Goal: Transaction & Acquisition: Download file/media

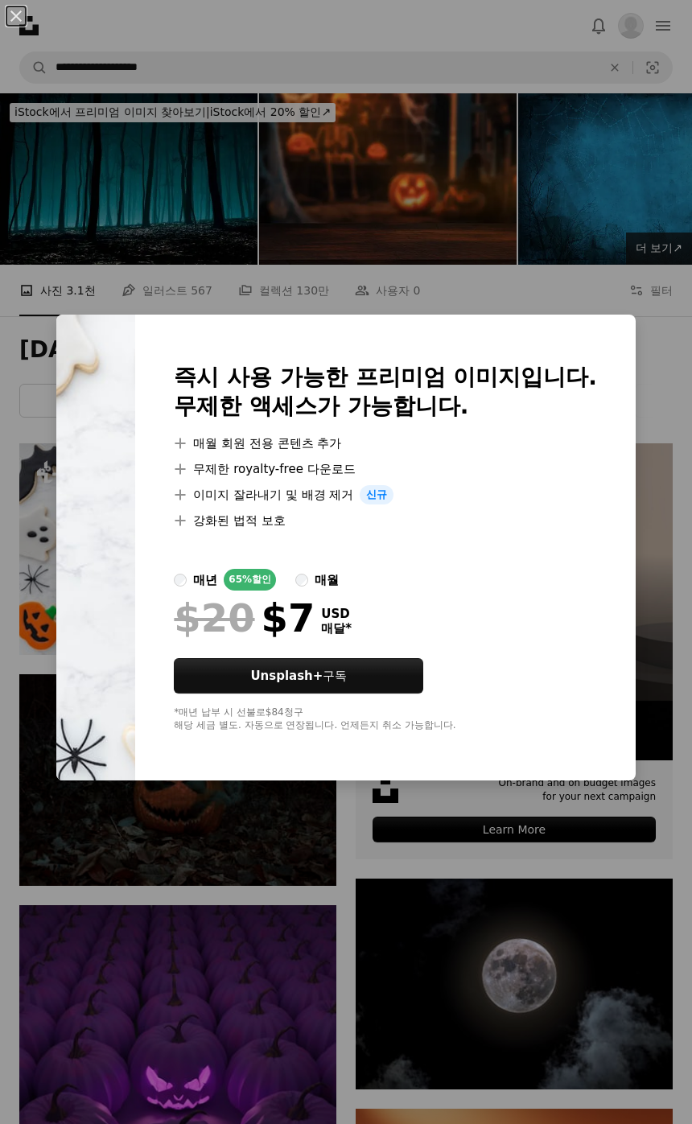
click at [435, 884] on div "An X shape 즉시 사용 가능한 프리미엄 이미지입니다. 무제한 액세스가 가능합니다. A plus sign 매월 회원 전용 콘텐츠 추가 A…" at bounding box center [346, 562] width 692 height 1124
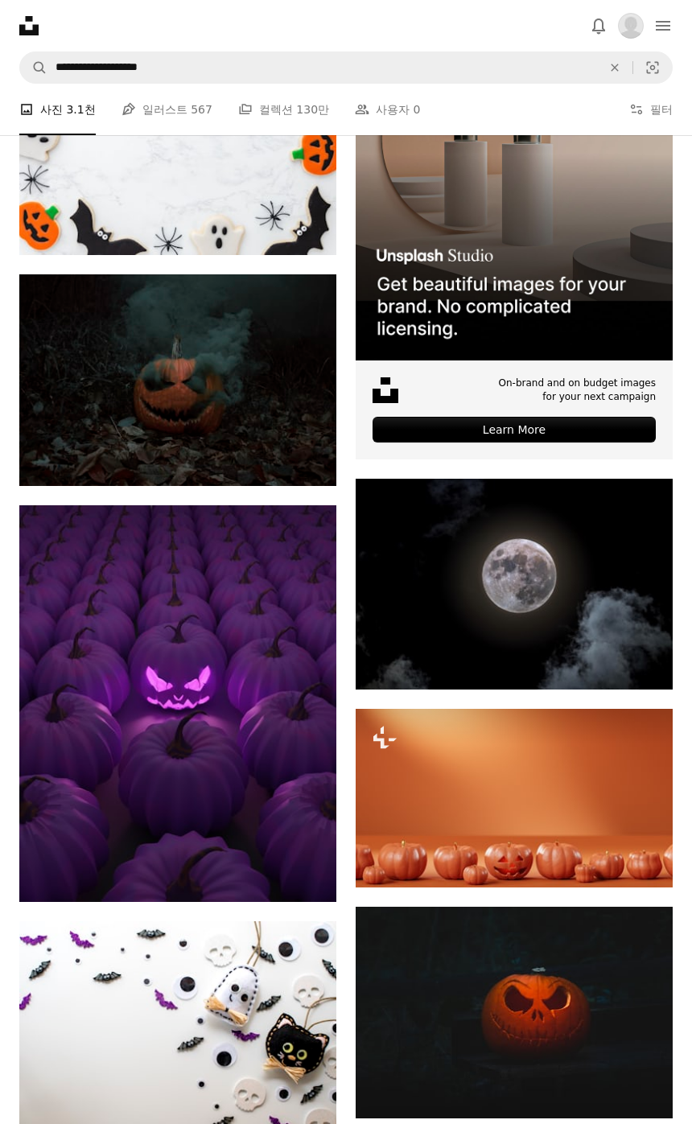
scroll to position [410, 0]
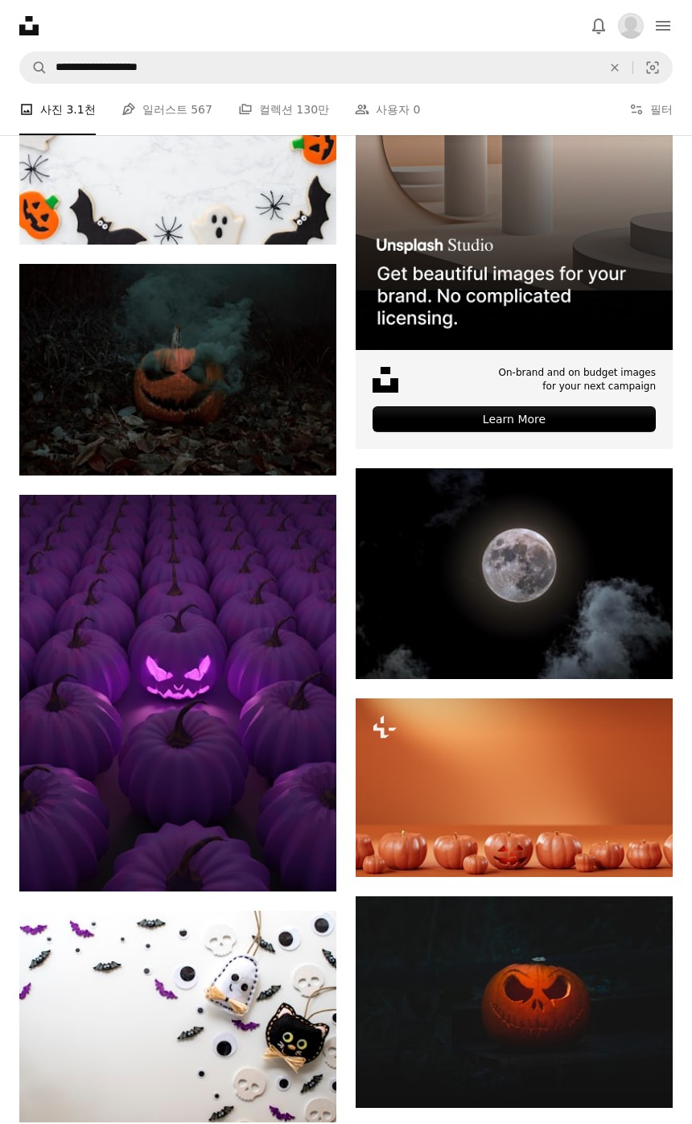
click at [315, 1085] on link "Arrow pointing down" at bounding box center [304, 1094] width 32 height 26
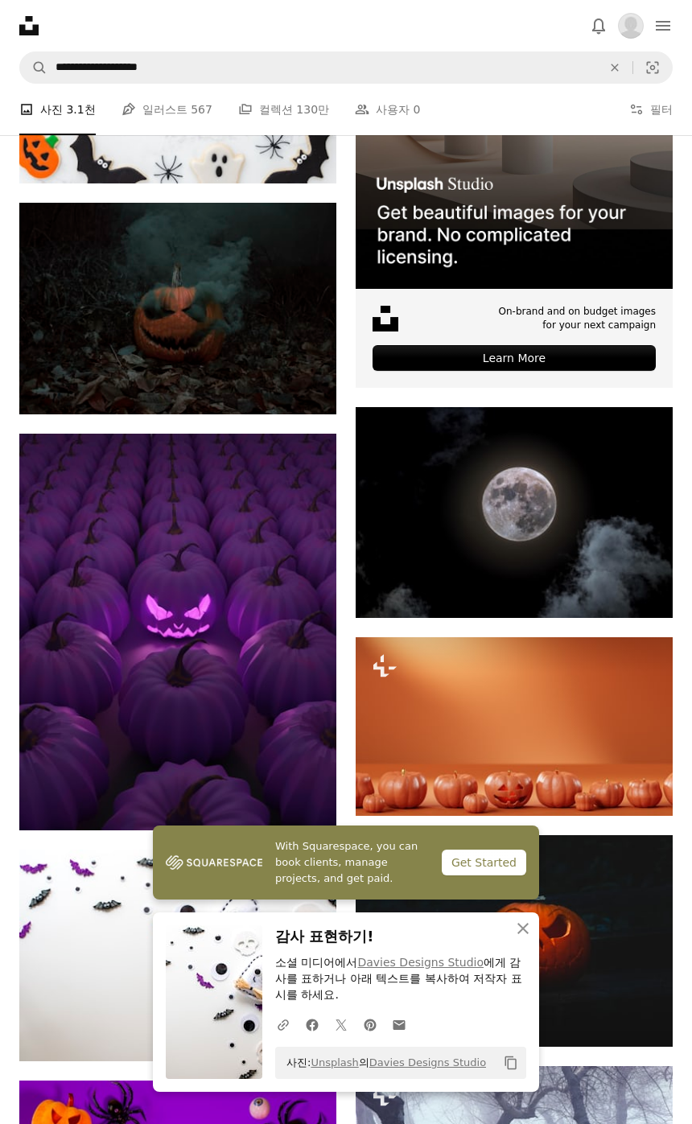
click at [513, 945] on button "An X shape 닫기" at bounding box center [523, 929] width 32 height 32
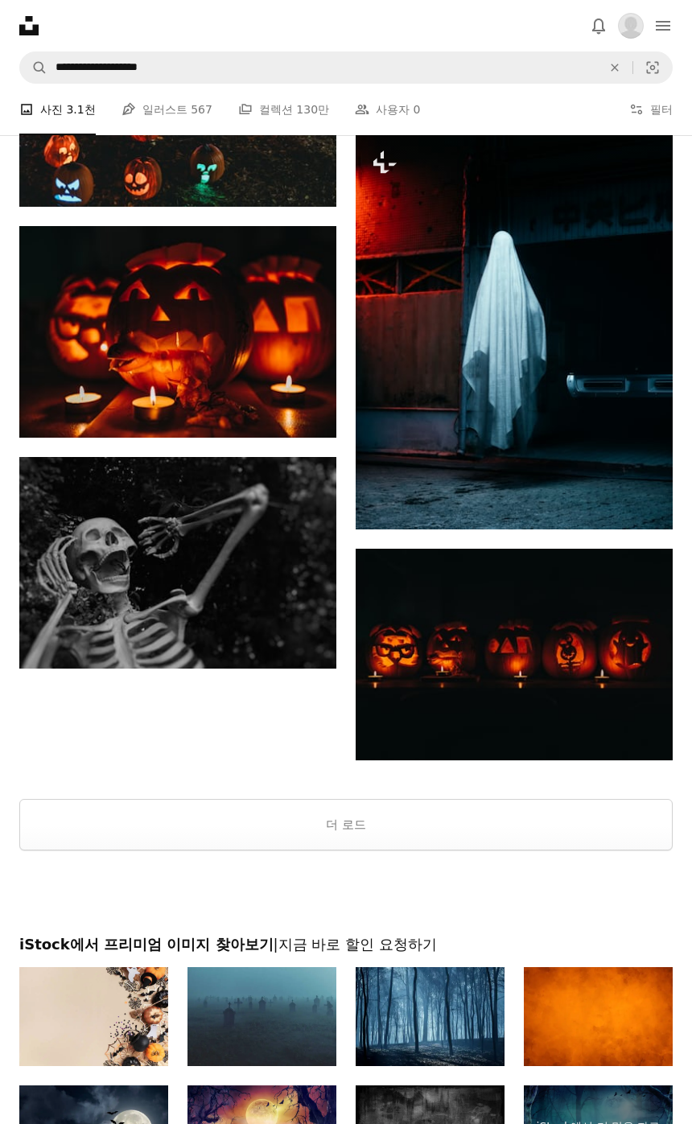
scroll to position [3010, 0]
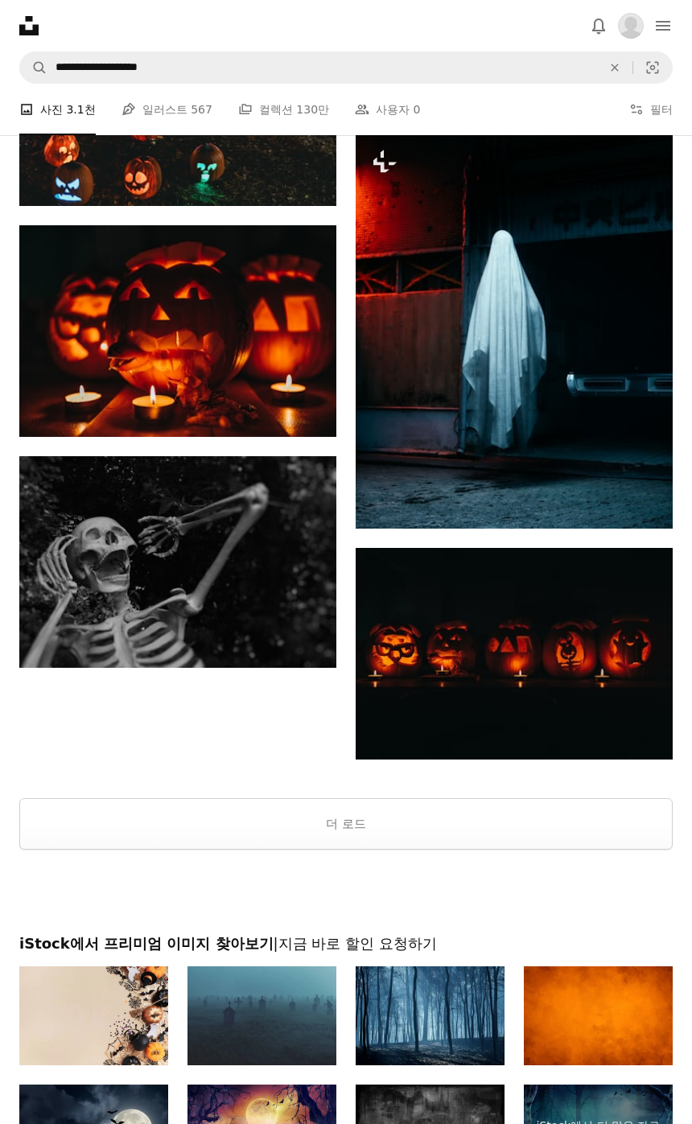
click at [556, 822] on button "더 로드" at bounding box center [346, 824] width 654 height 52
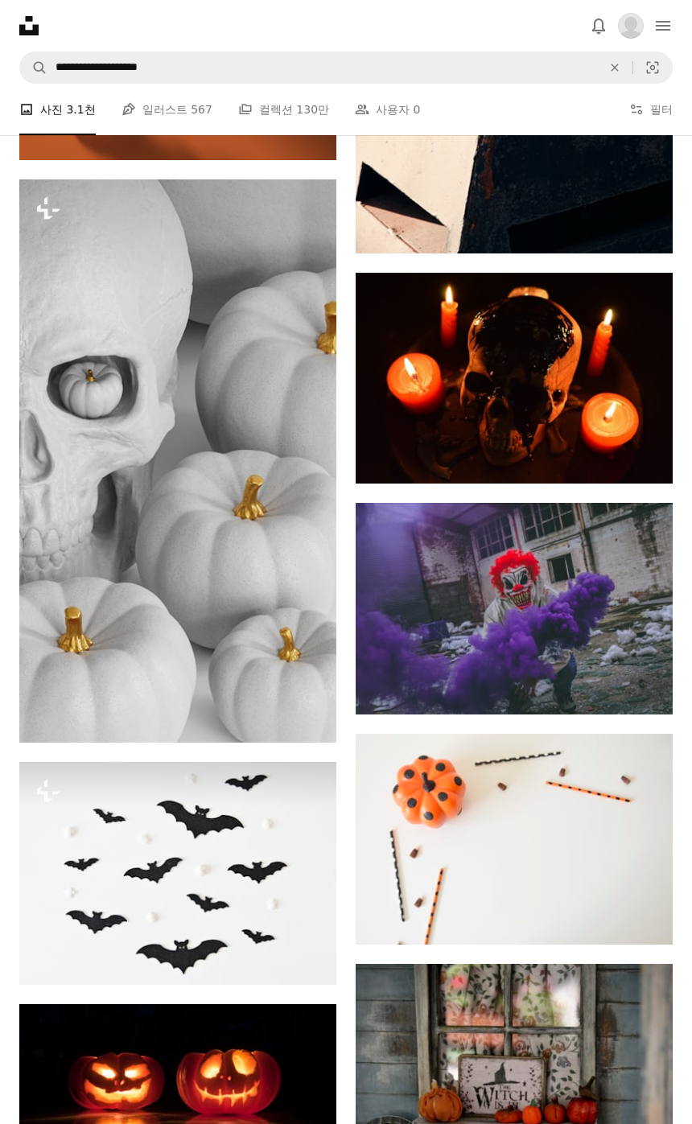
scroll to position [6095, 0]
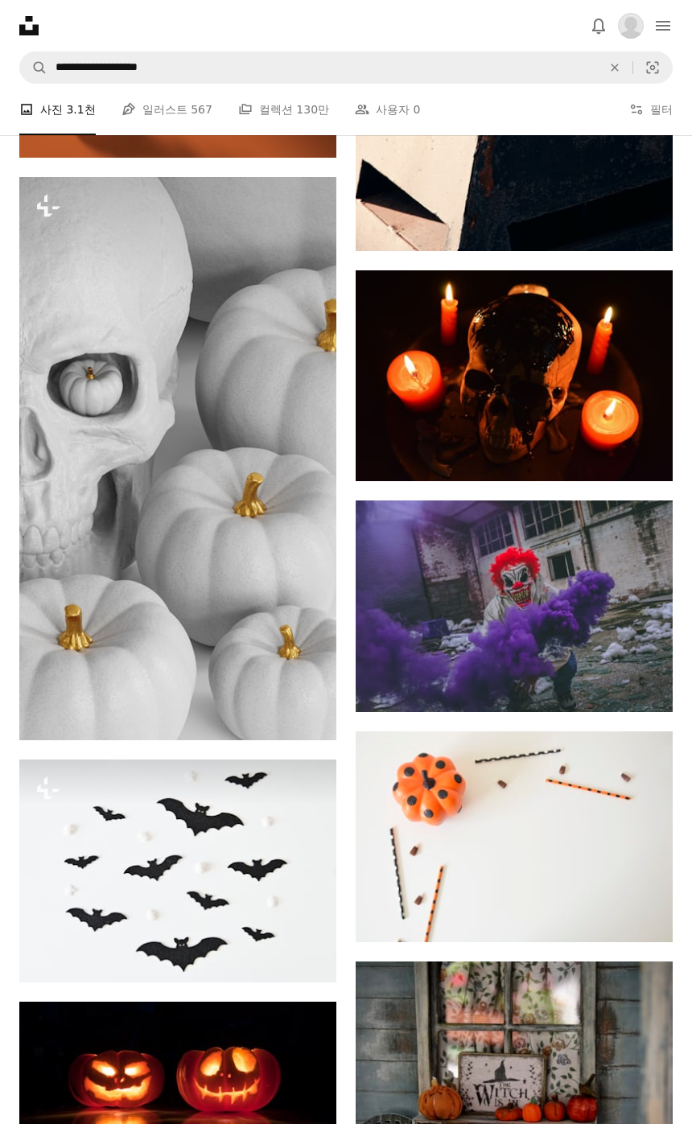
click at [647, 914] on link "Arrow pointing down" at bounding box center [641, 914] width 32 height 26
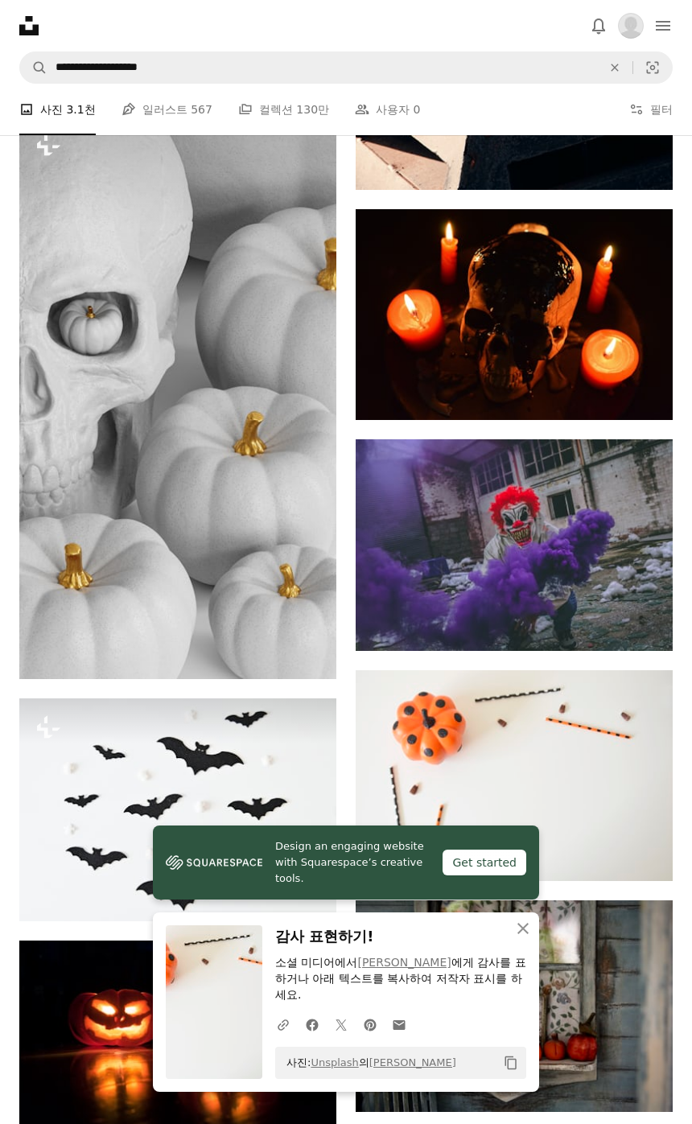
click at [528, 934] on icon "button" at bounding box center [523, 928] width 11 height 11
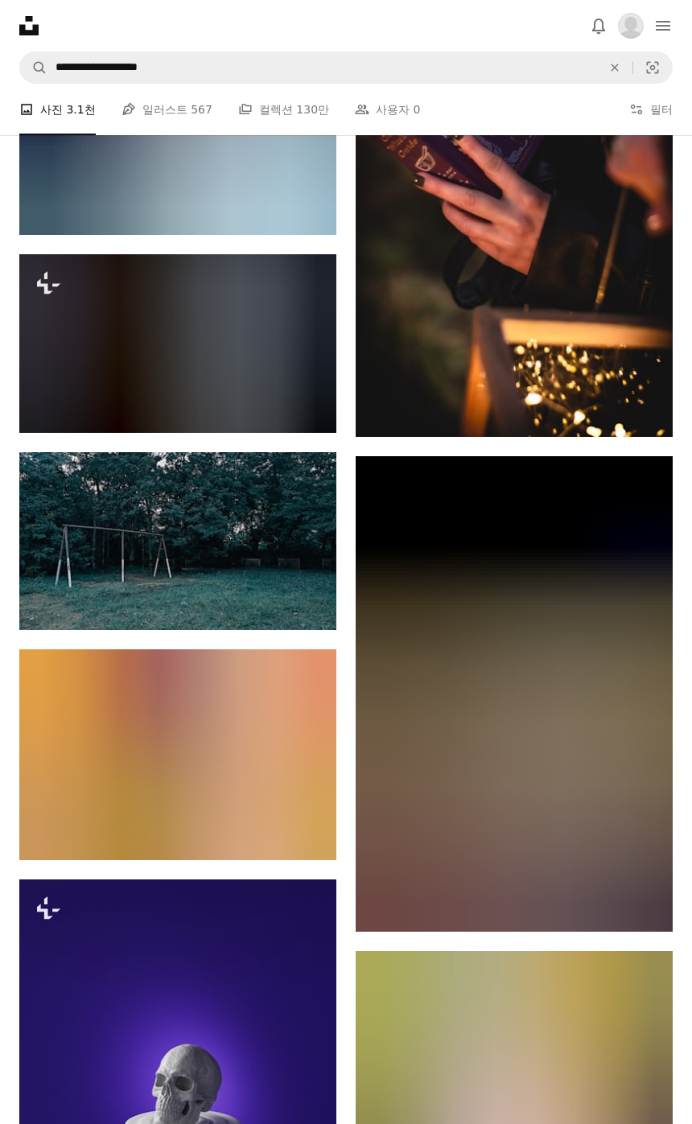
scroll to position [45535, 0]
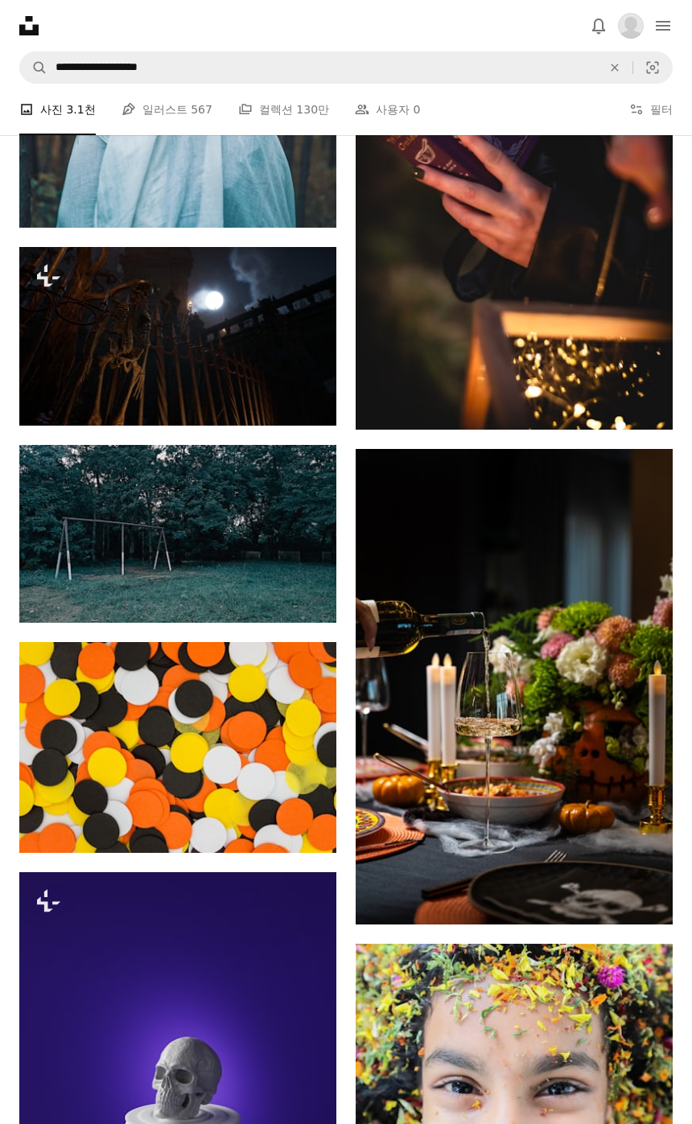
click at [310, 815] on icon "Arrow pointing down" at bounding box center [304, 823] width 13 height 19
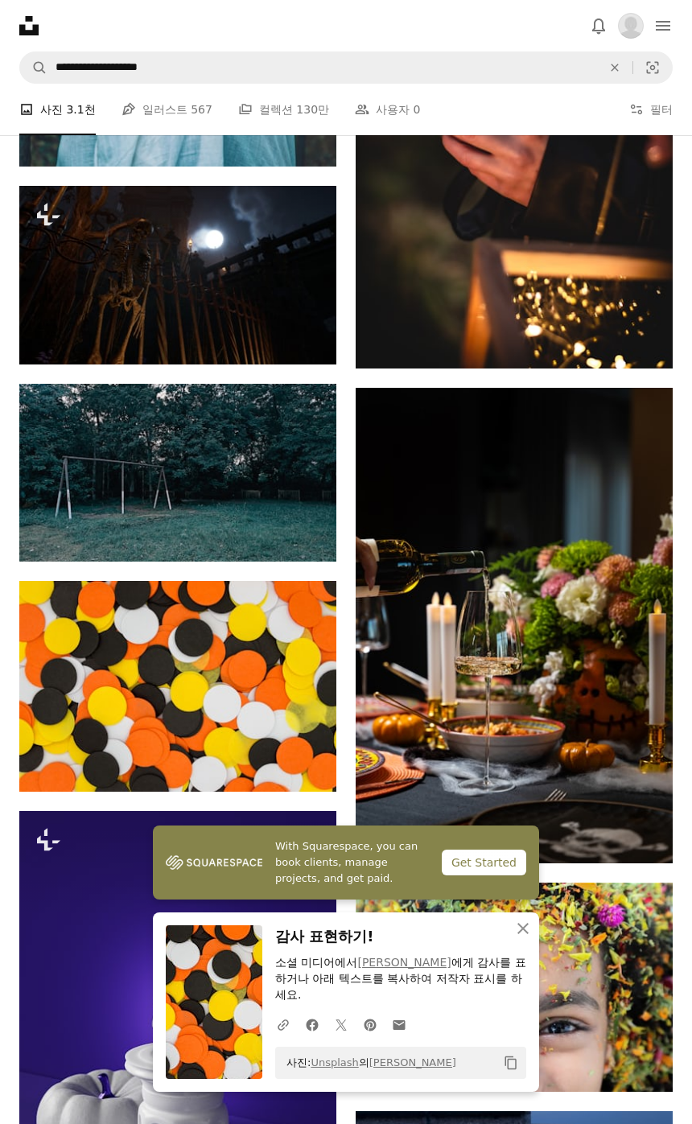
click at [523, 934] on icon "button" at bounding box center [523, 928] width 11 height 11
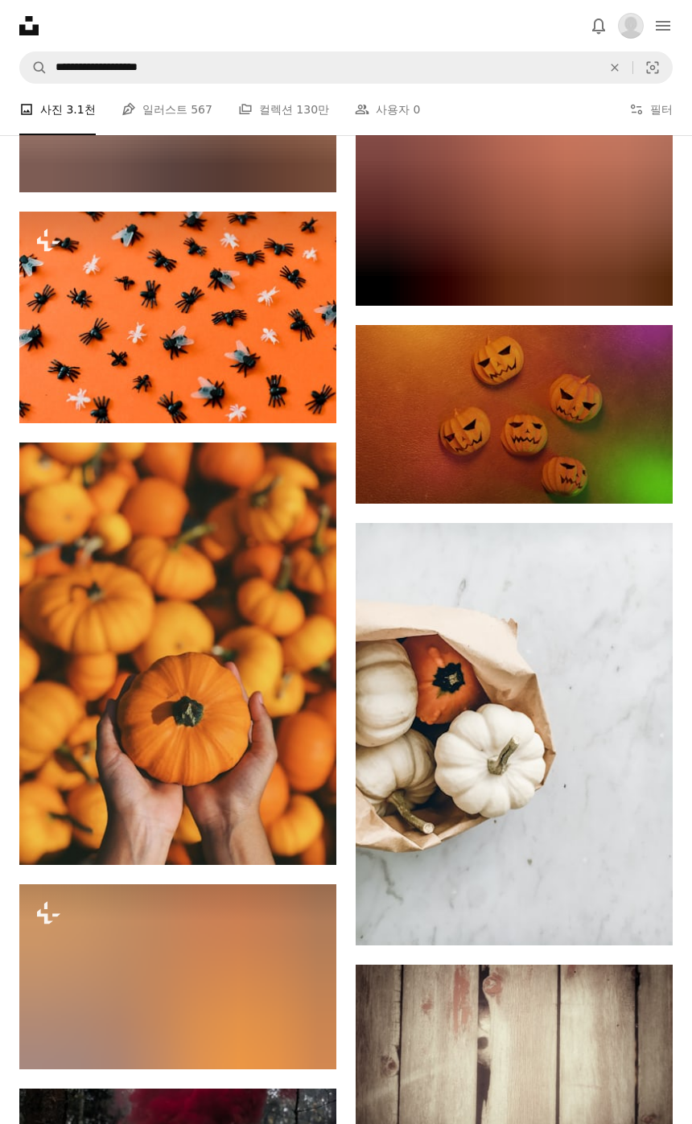
scroll to position [68073, 0]
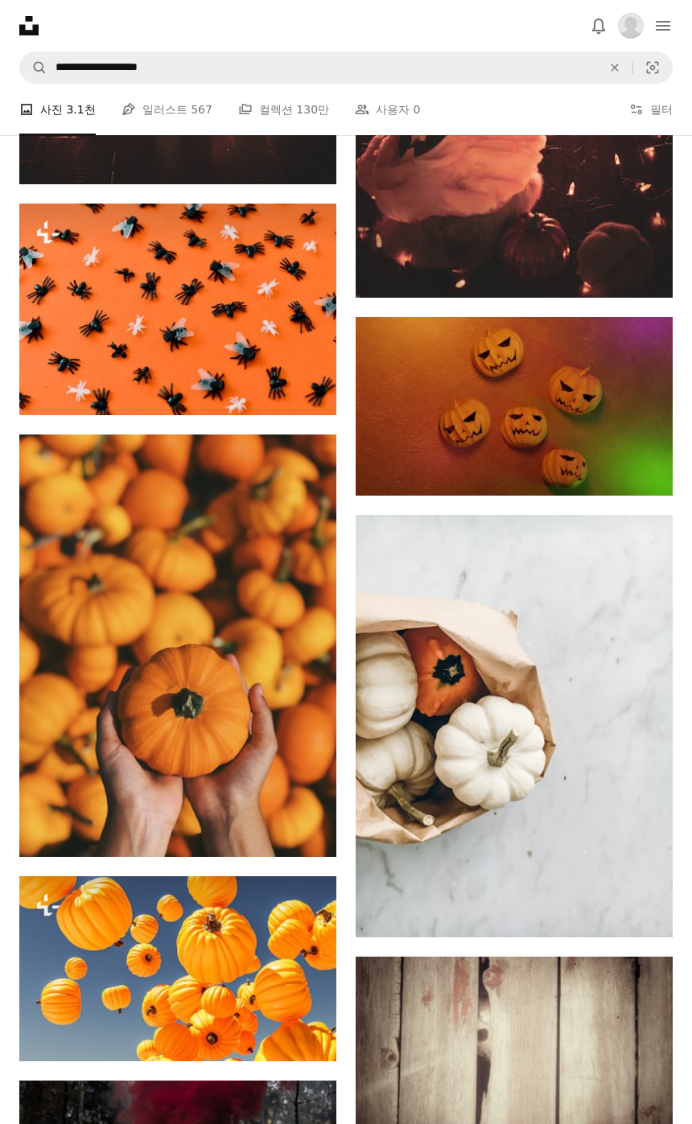
click at [636, 899] on icon "Arrow pointing down" at bounding box center [640, 907] width 13 height 19
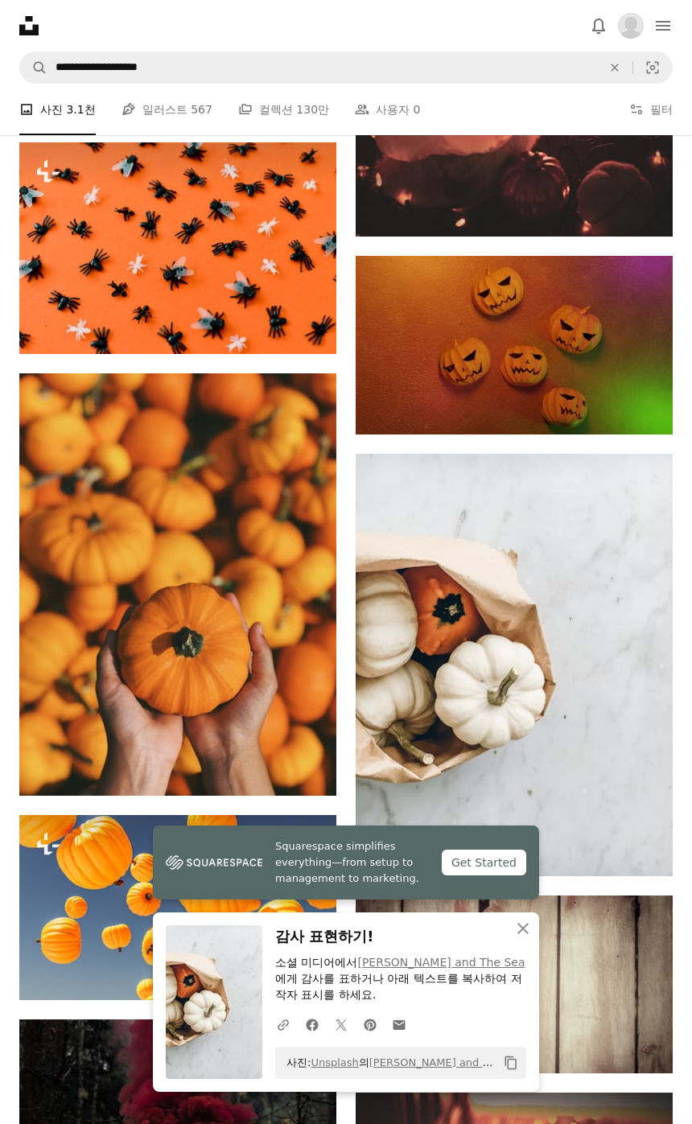
click at [517, 938] on icon "An X shape" at bounding box center [522, 928] width 19 height 19
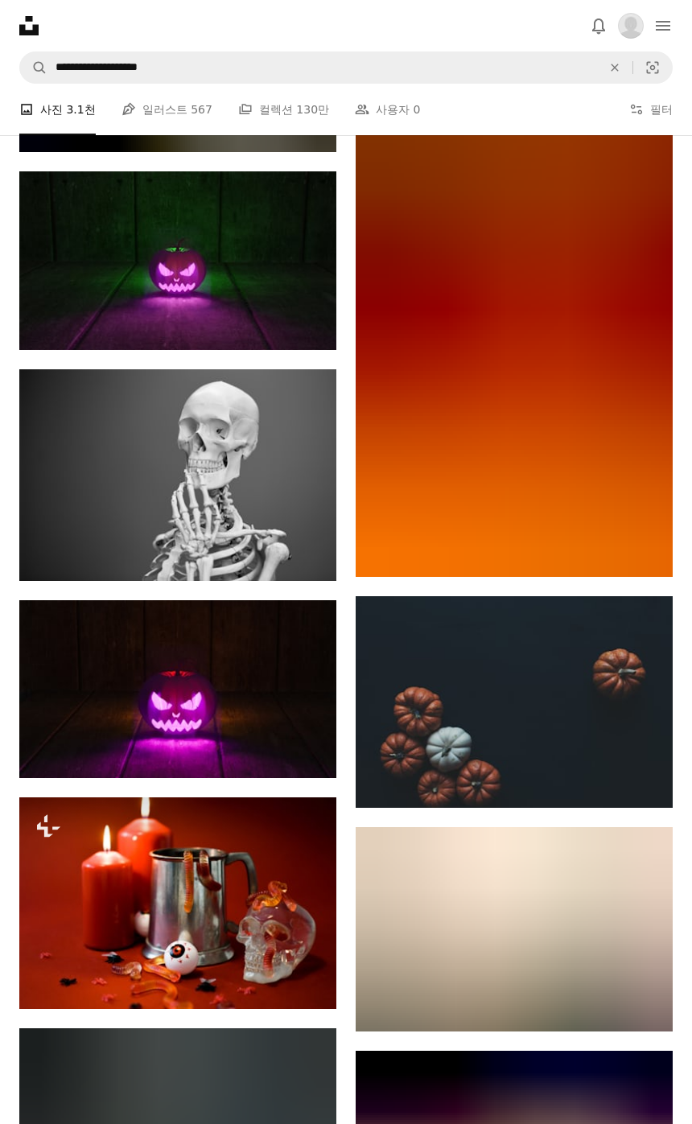
scroll to position [73877, 0]
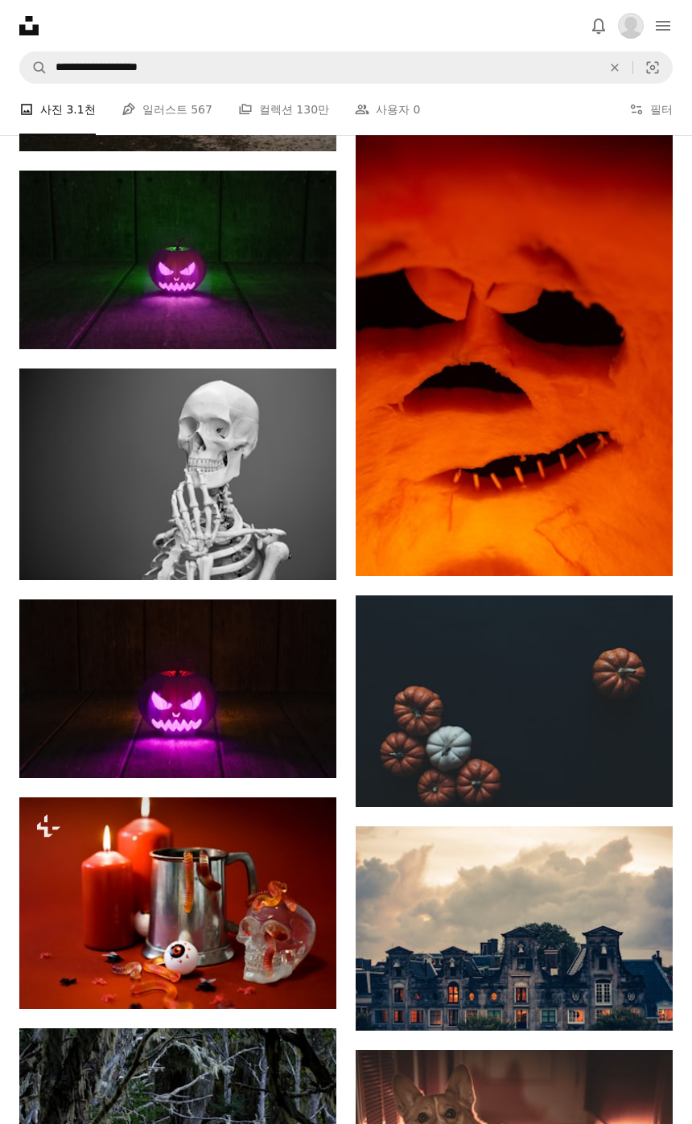
click at [633, 770] on link "Arrow pointing down" at bounding box center [641, 778] width 32 height 26
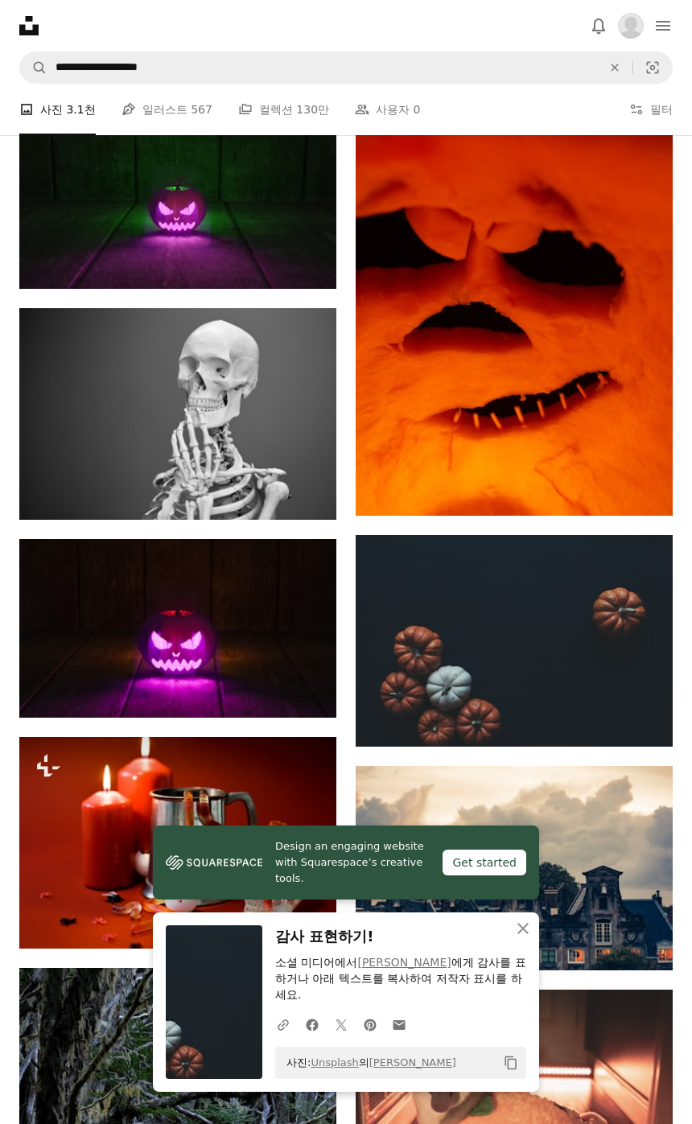
click at [519, 938] on icon "An X shape" at bounding box center [522, 928] width 19 height 19
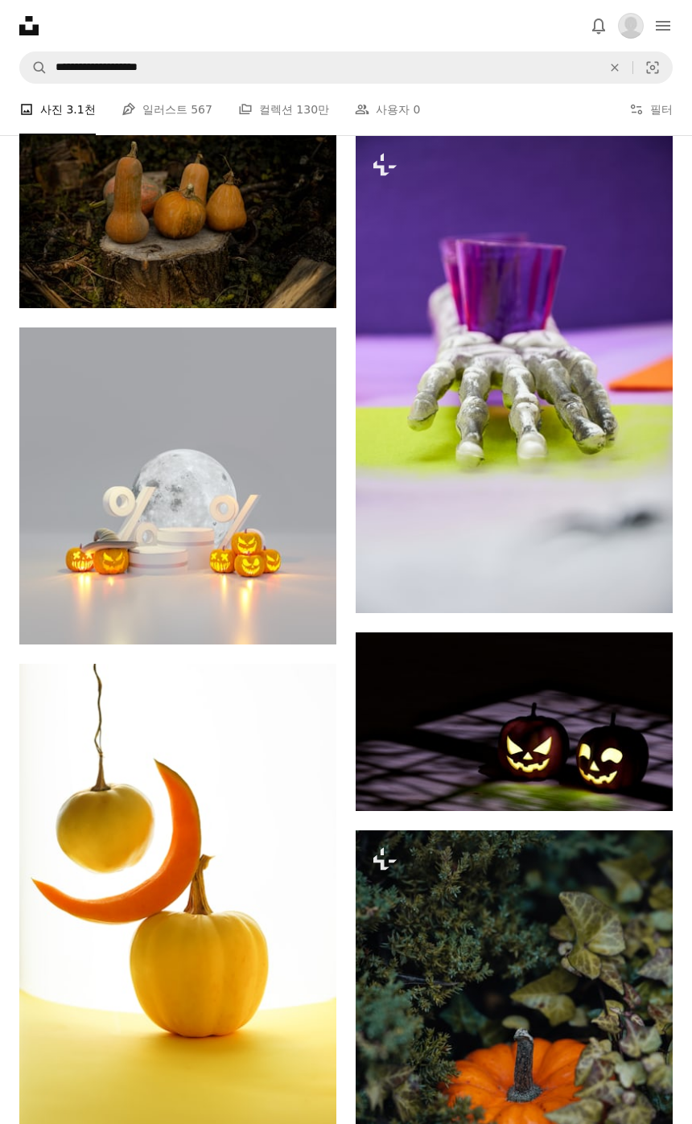
scroll to position [123706, 0]
